Goal: Find contact information: Find contact information

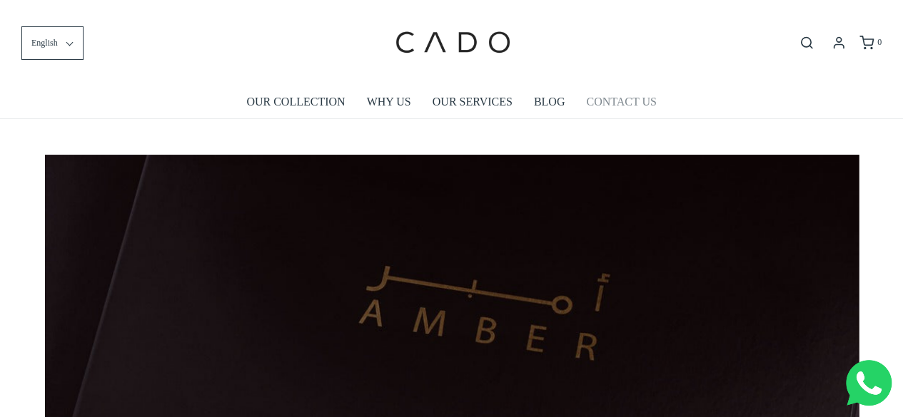
click at [612, 102] on link "CONTACT US" at bounding box center [621, 102] width 70 height 33
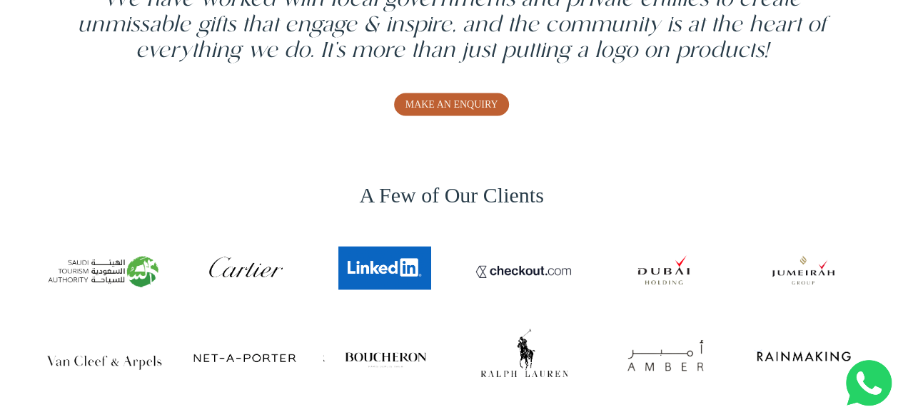
scroll to position [1077, 0]
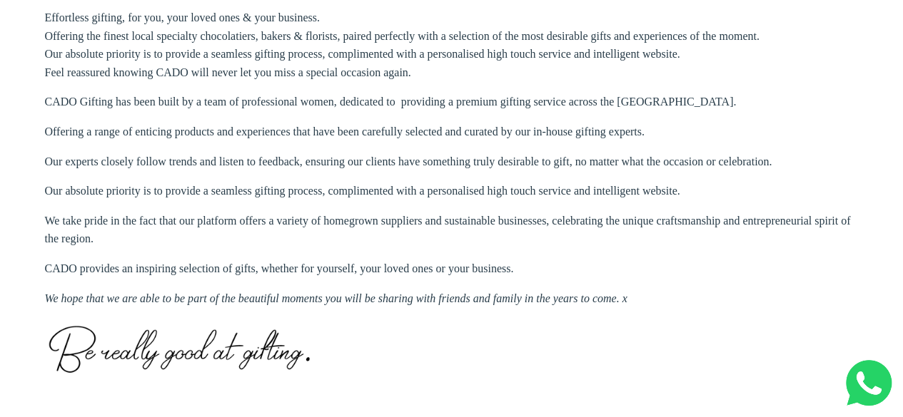
scroll to position [906, 0]
